Goal: Ask a question

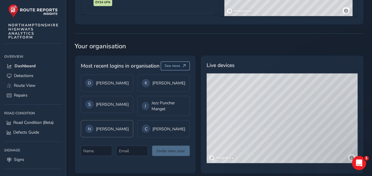
scroll to position [454, 0]
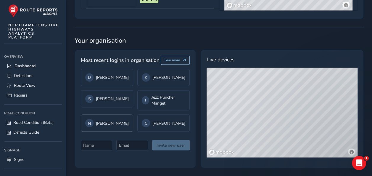
click at [107, 127] on div "N [PERSON_NAME]" at bounding box center [107, 123] width 44 height 8
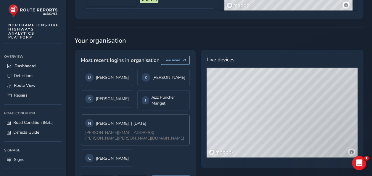
click at [139, 127] on div "N [PERSON_NAME] | [DATE]" at bounding box center [115, 123] width 61 height 8
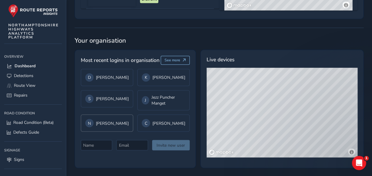
click at [106, 127] on div "N [PERSON_NAME]" at bounding box center [107, 123] width 44 height 8
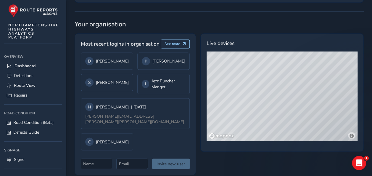
scroll to position [482, 0]
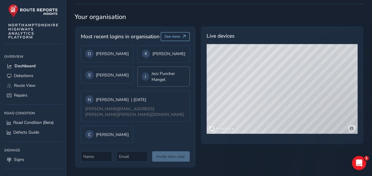
drag, startPoint x: 151, startPoint y: 105, endPoint x: 136, endPoint y: 102, distance: 15.7
click at [136, 102] on span "| [DATE]" at bounding box center [138, 99] width 15 height 6
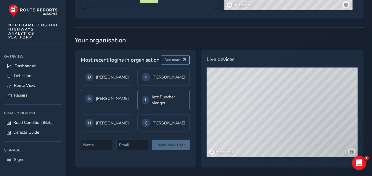
scroll to position [454, 0]
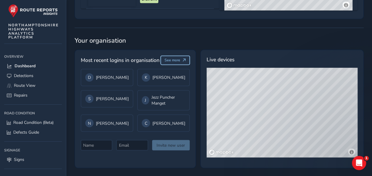
click at [171, 61] on span "See more" at bounding box center [173, 60] width 16 height 5
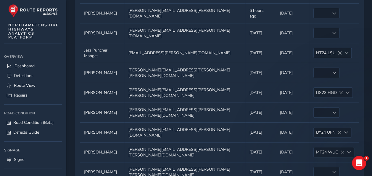
scroll to position [94, 0]
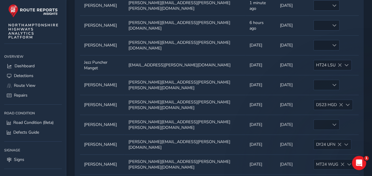
click at [151, 75] on td "Email Email [PERSON_NAME][EMAIL_ADDRESS][PERSON_NAME][PERSON_NAME][DOMAIN_NAME]" at bounding box center [184, 85] width 121 height 20
click at [179, 75] on td "Email Email [PERSON_NAME][EMAIL_ADDRESS][PERSON_NAME][PERSON_NAME][DOMAIN_NAME]" at bounding box center [184, 85] width 121 height 20
click at [245, 75] on td "Last seen Last seen [DATE]" at bounding box center [260, 85] width 30 height 20
drag, startPoint x: 221, startPoint y: 70, endPoint x: 201, endPoint y: 72, distance: 20.8
click at [201, 75] on td "Email Email [PERSON_NAME][EMAIL_ADDRESS][PERSON_NAME][PERSON_NAME][DOMAIN_NAME]" at bounding box center [184, 85] width 121 height 20
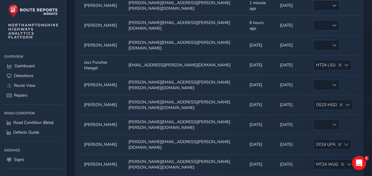
scroll to position [124, 0]
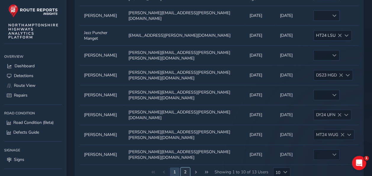
click at [185, 167] on button "2" at bounding box center [185, 171] width 9 height 9
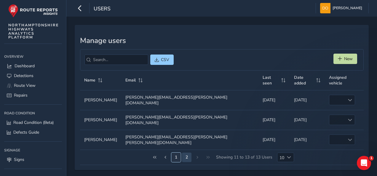
click at [176, 152] on button "1" at bounding box center [175, 156] width 9 height 9
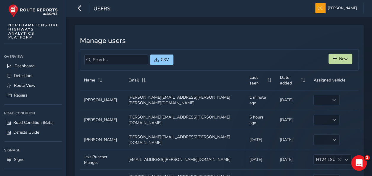
click at [358, 159] on icon "Open Intercom Messenger" at bounding box center [358, 162] width 10 height 10
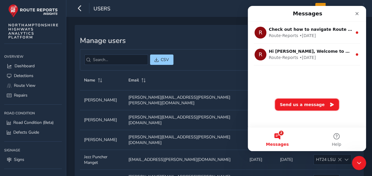
click at [302, 104] on button "Send us a message" at bounding box center [307, 105] width 64 height 12
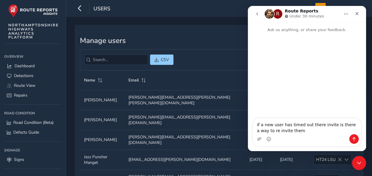
type textarea "if a new user has timed out there invite is there a way to re invite them?"
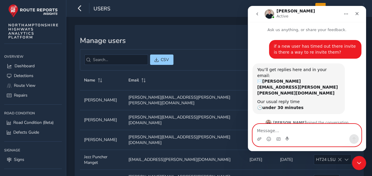
scroll to position [28, 0]
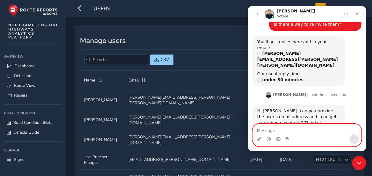
click at [284, 129] on textarea "Message…" at bounding box center [307, 129] width 108 height 10
type textarea "[PERSON_NAME]."
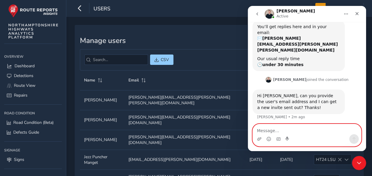
scroll to position [45, 0]
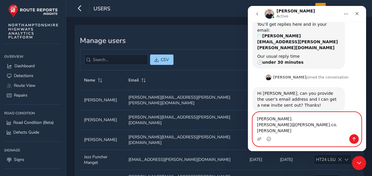
type textarea "[PERSON_NAME][EMAIL_ADDRESS][PERSON_NAME][PERSON_NAME][DOMAIN_NAME]"
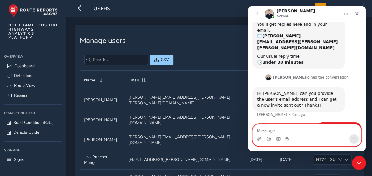
scroll to position [59, 0]
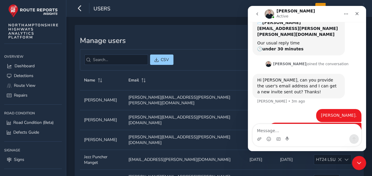
click at [223, 35] on div "Manage users CSV New Name Email Last seen Date added Assigned vehicle Name Name…" at bounding box center [219, 167] width 289 height 284
click at [312, 128] on textarea "Message…" at bounding box center [307, 129] width 108 height 10
type textarea "thank you"
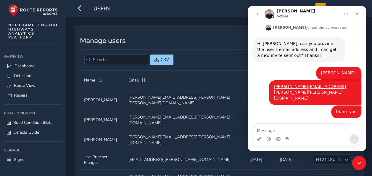
scroll to position [107, 0]
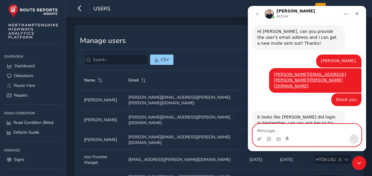
click at [308, 130] on textarea "Message…" at bounding box center [307, 129] width 108 height 10
type textarea "just sent her a message to do that"
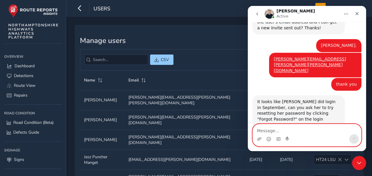
scroll to position [125, 0]
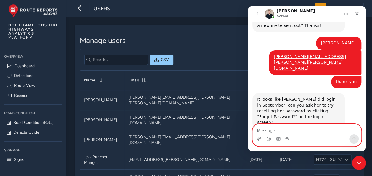
click at [281, 130] on textarea "Message…" at bounding box center [307, 129] width 108 height 10
type textarea "all good thank you"
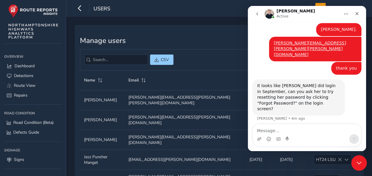
click at [359, 163] on icon "Close Intercom Messenger" at bounding box center [358, 161] width 7 height 7
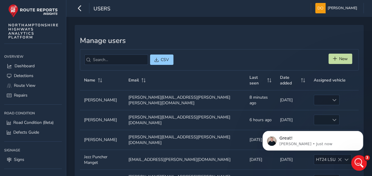
scroll to position [156, 0]
